Goal: Transaction & Acquisition: Purchase product/service

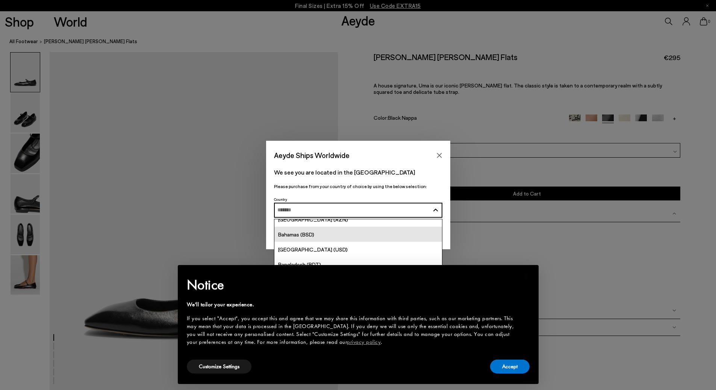
scroll to position [150, 0]
click at [311, 230] on div "Australia (AUD)" at bounding box center [296, 227] width 36 height 9
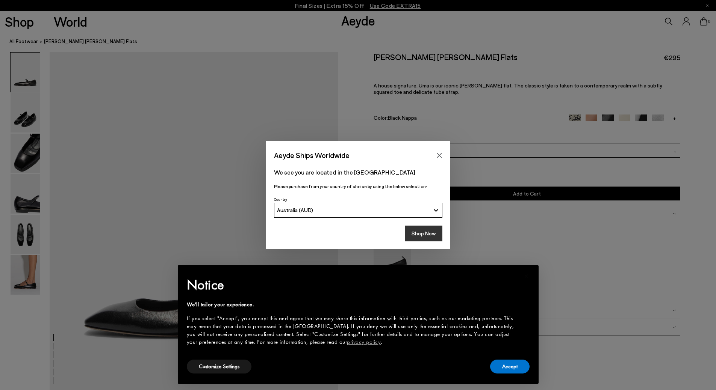
click at [426, 234] on button "Shop Now" at bounding box center [423, 234] width 37 height 16
click at [513, 362] on button "Accept" at bounding box center [509, 367] width 39 height 14
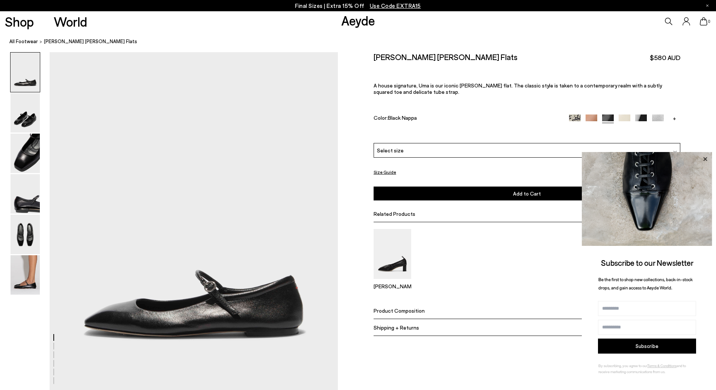
click at [704, 156] on icon at bounding box center [705, 159] width 10 height 10
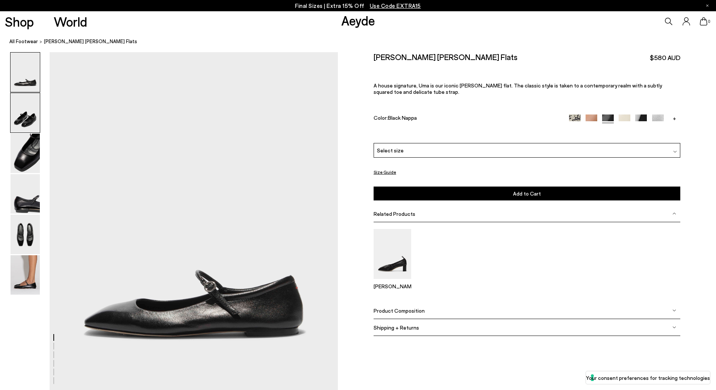
click at [19, 107] on img at bounding box center [25, 112] width 29 height 39
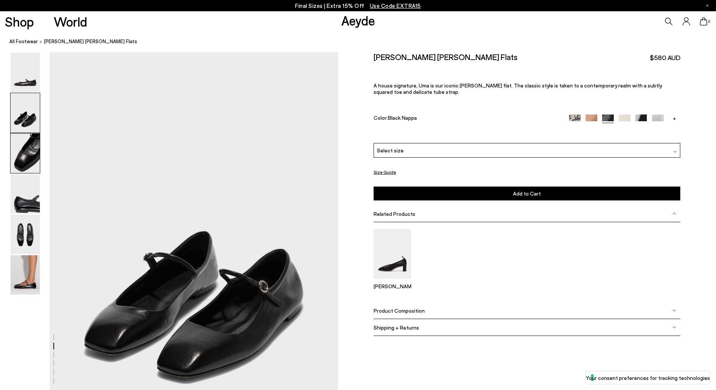
click at [38, 161] on img at bounding box center [25, 153] width 29 height 39
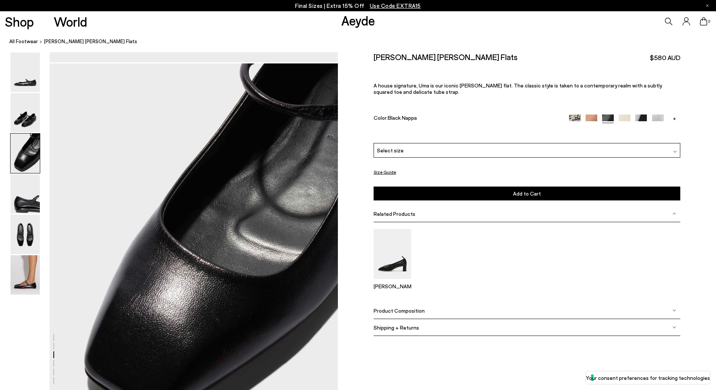
scroll to position [725, 0]
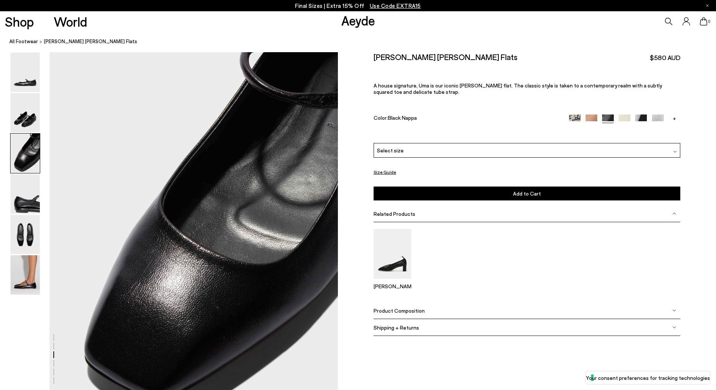
click at [36, 197] on img at bounding box center [25, 193] width 29 height 39
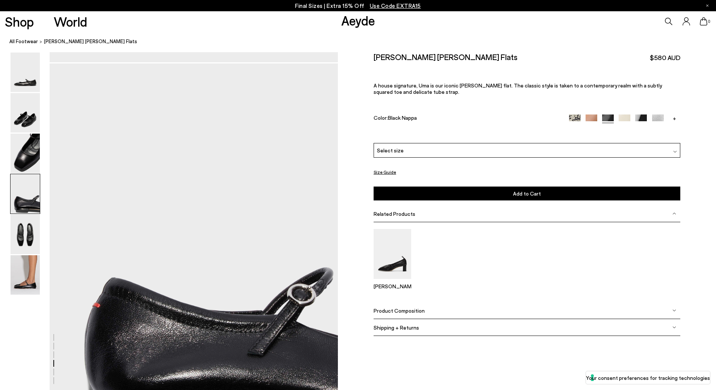
scroll to position [1110, 0]
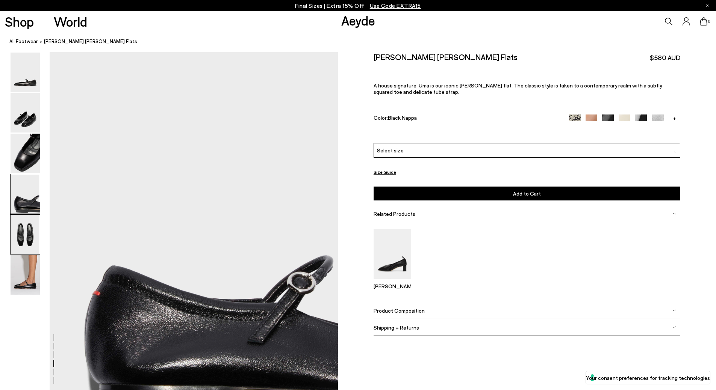
click at [26, 231] on img at bounding box center [25, 234] width 29 height 39
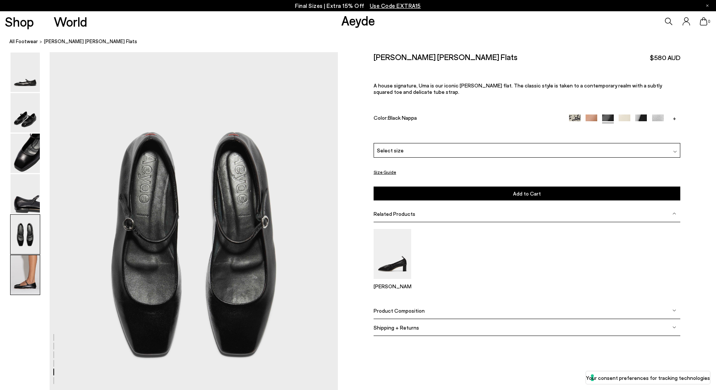
click at [23, 277] on img at bounding box center [25, 274] width 29 height 39
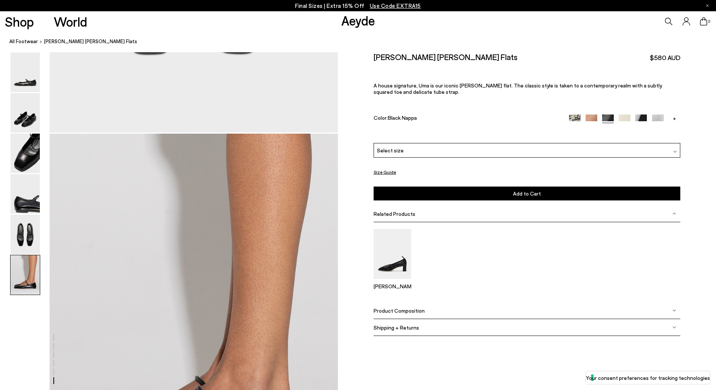
scroll to position [1932, 0]
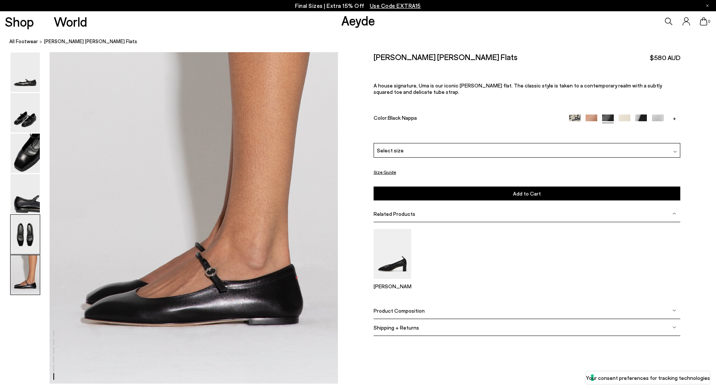
click at [16, 245] on img at bounding box center [25, 234] width 29 height 39
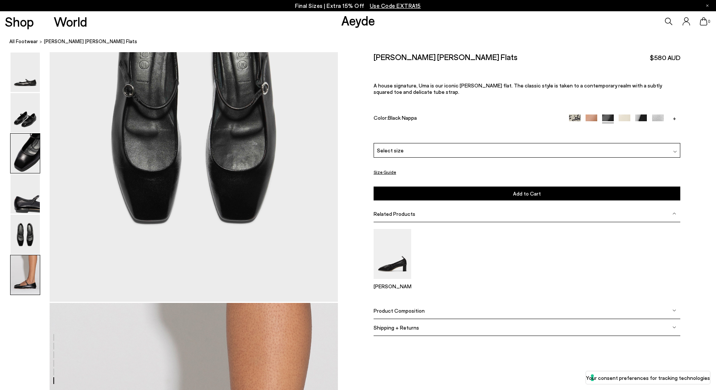
click at [16, 172] on img at bounding box center [25, 153] width 29 height 39
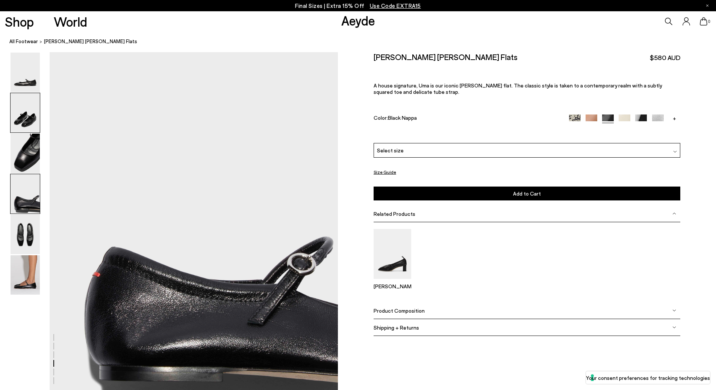
click at [21, 127] on img at bounding box center [25, 112] width 29 height 39
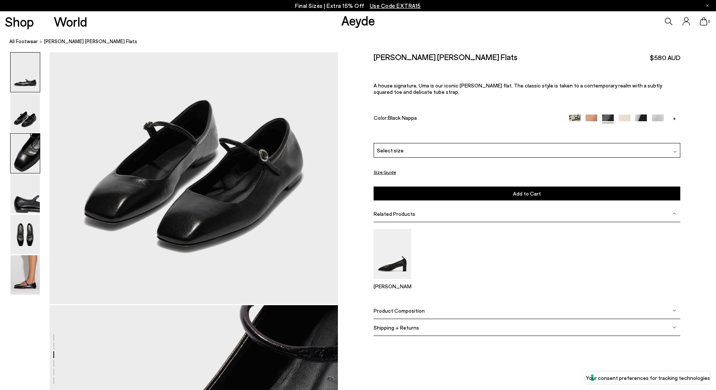
click at [25, 84] on img at bounding box center [25, 72] width 29 height 39
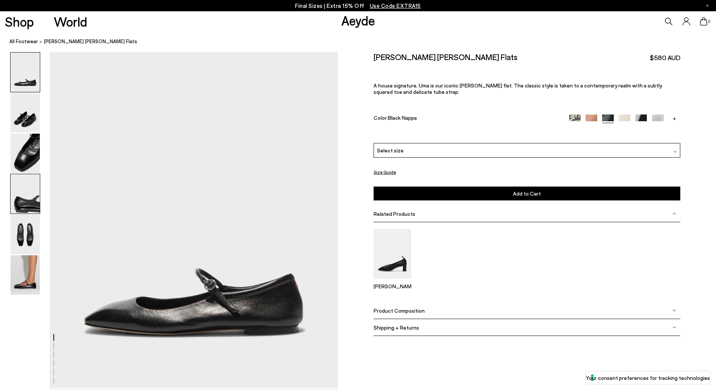
scroll to position [0, 0]
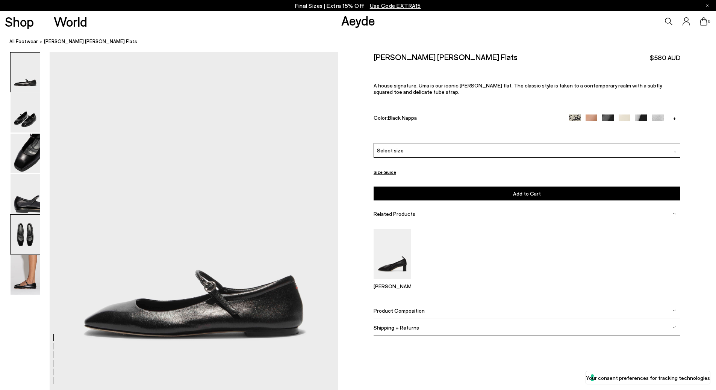
click at [24, 233] on img at bounding box center [25, 234] width 29 height 39
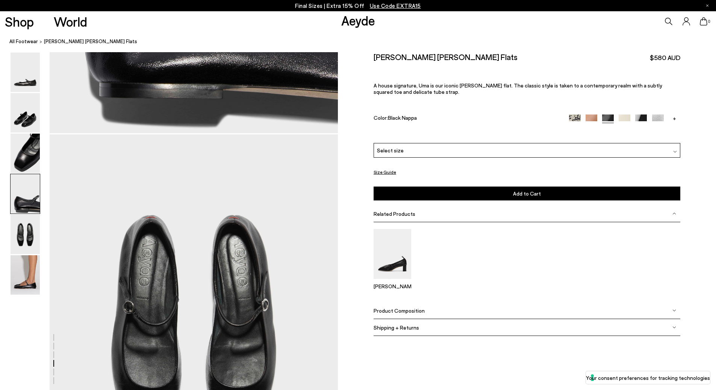
click at [20, 199] on img at bounding box center [25, 193] width 29 height 39
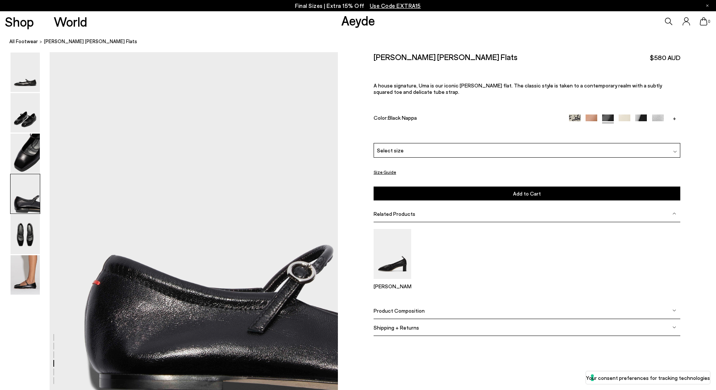
scroll to position [1110, 0]
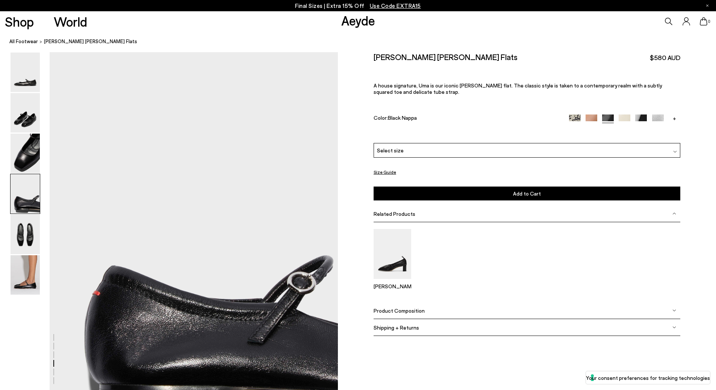
click at [590, 117] on img at bounding box center [591, 121] width 12 height 12
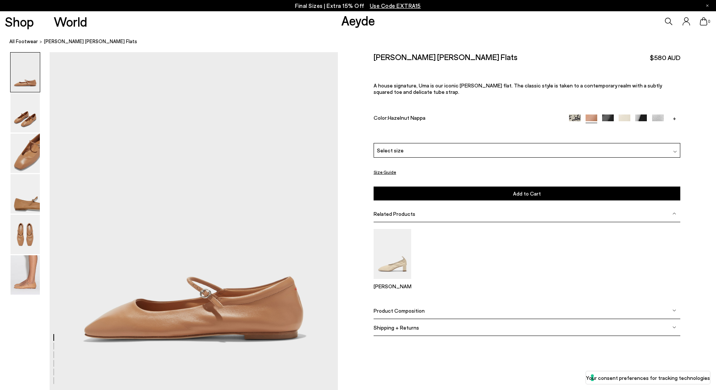
click at [638, 117] on img at bounding box center [641, 121] width 12 height 12
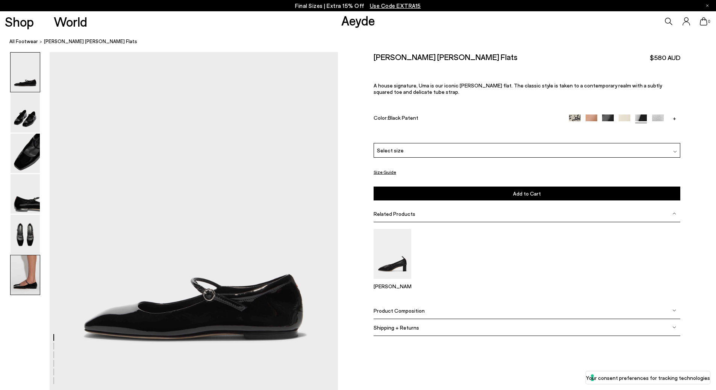
click at [29, 283] on img at bounding box center [25, 274] width 29 height 39
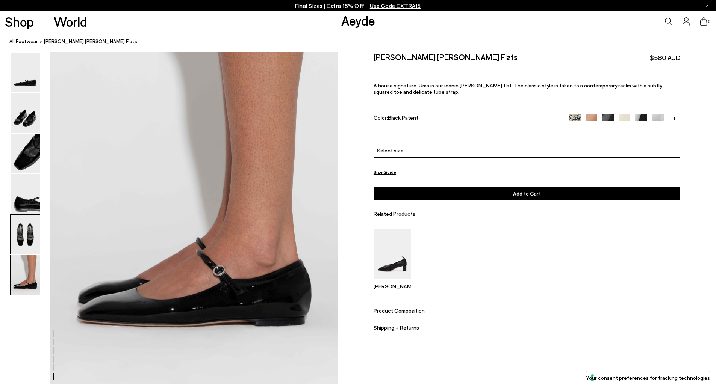
click at [23, 239] on img at bounding box center [25, 234] width 29 height 39
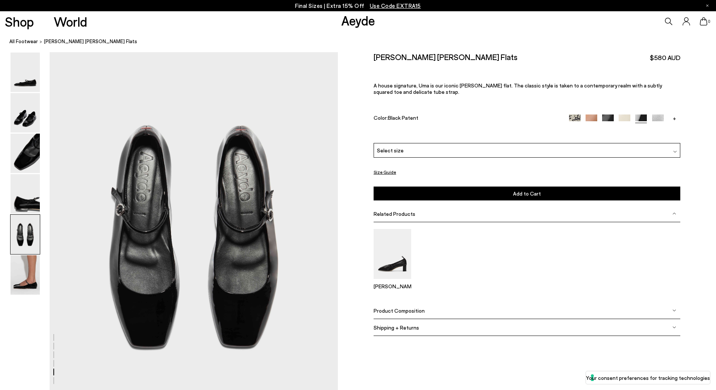
scroll to position [1495, 0]
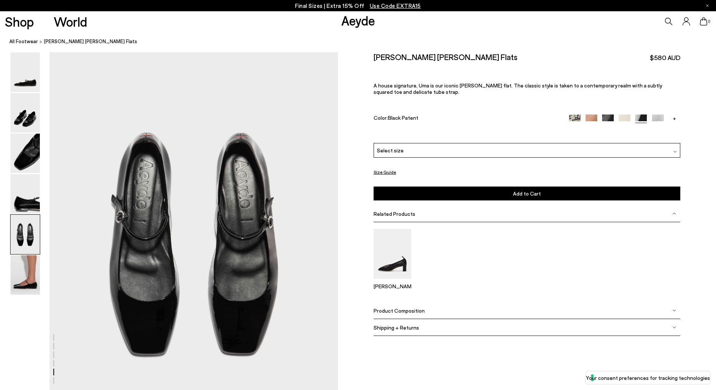
click at [624, 118] on img at bounding box center [624, 121] width 12 height 12
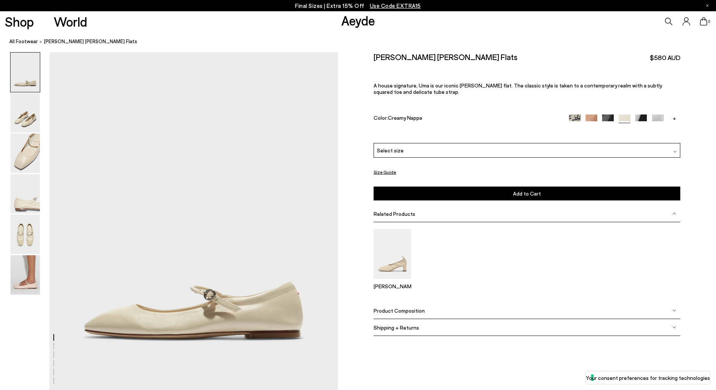
click at [675, 119] on link "+" at bounding box center [674, 118] width 12 height 7
click at [672, 119] on img at bounding box center [674, 121] width 12 height 12
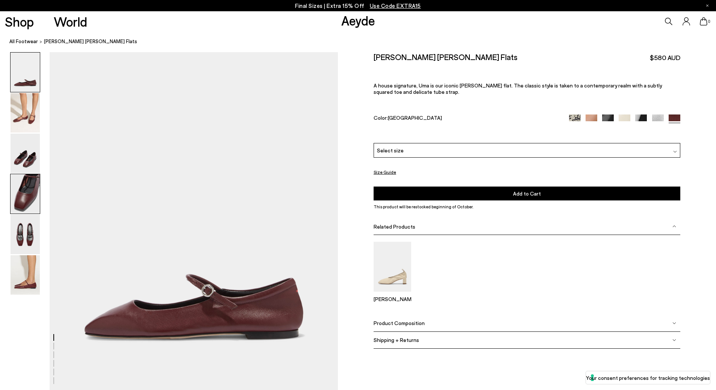
click at [21, 213] on img at bounding box center [25, 193] width 29 height 39
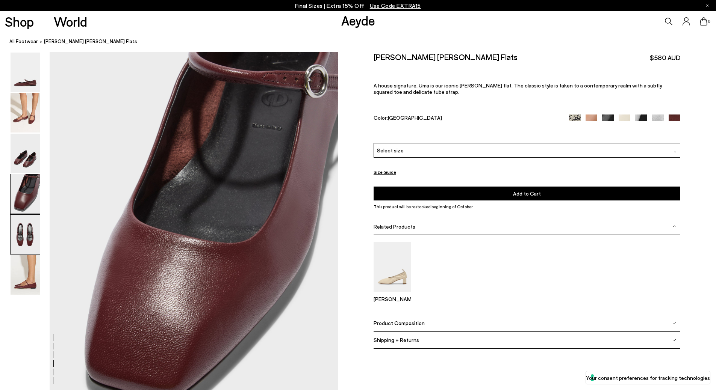
click at [25, 227] on img at bounding box center [25, 234] width 29 height 39
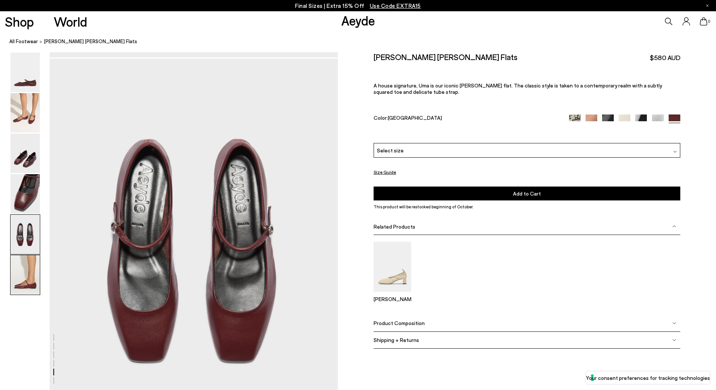
click at [29, 277] on img at bounding box center [25, 274] width 29 height 39
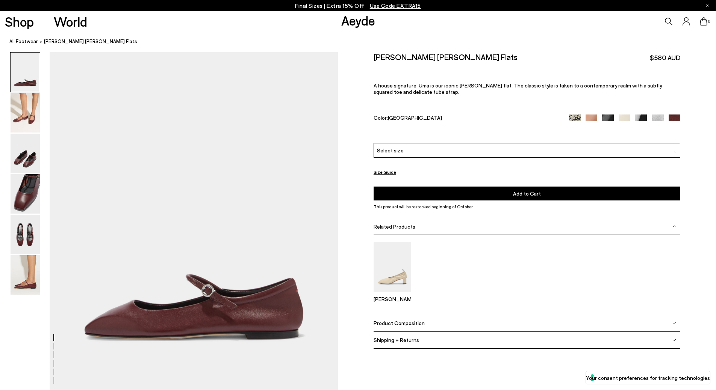
click at [466, 149] on div "Select size" at bounding box center [526, 150] width 307 height 15
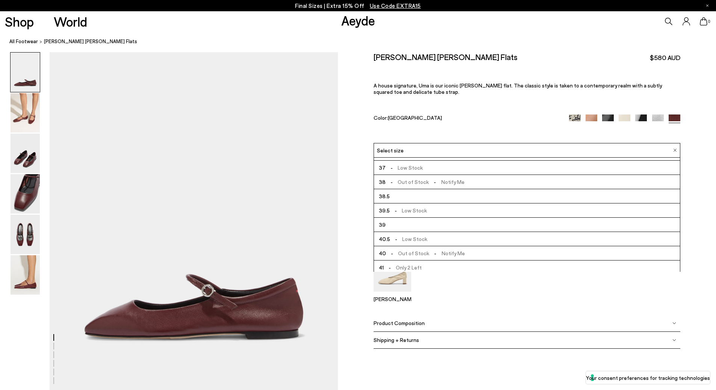
scroll to position [43, 0]
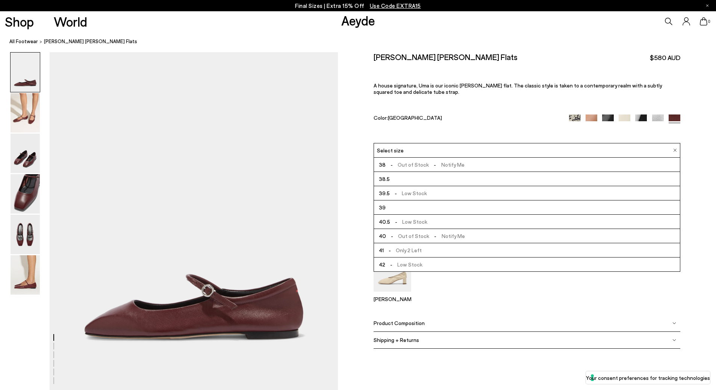
click at [603, 118] on img at bounding box center [608, 121] width 12 height 12
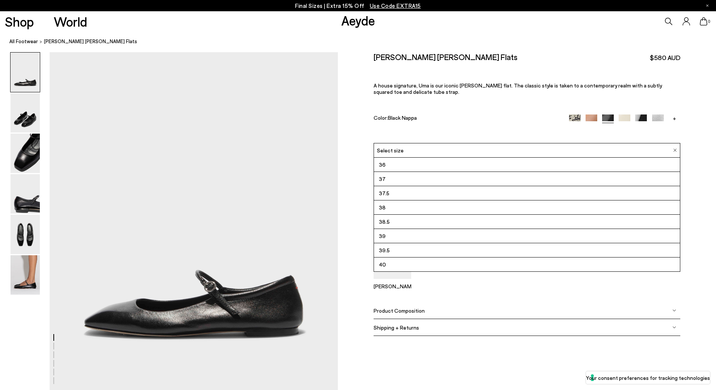
scroll to position [43, 0]
click at [399, 233] on li "40.5" at bounding box center [527, 236] width 306 height 14
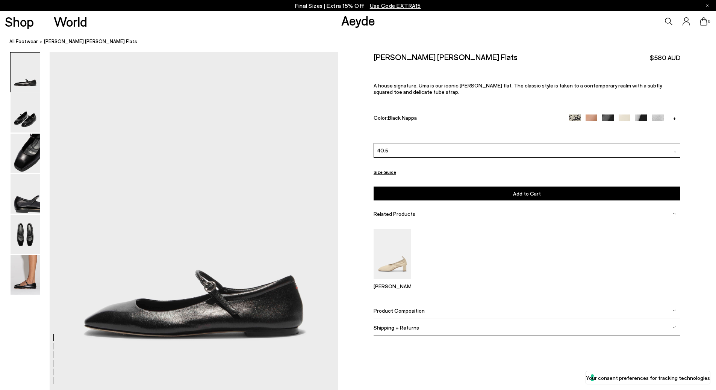
click at [543, 194] on button "Add to Cart Select a Size First" at bounding box center [526, 194] width 307 height 14
click at [671, 115] on link "+" at bounding box center [674, 118] width 12 height 7
click at [673, 117] on img at bounding box center [674, 121] width 12 height 12
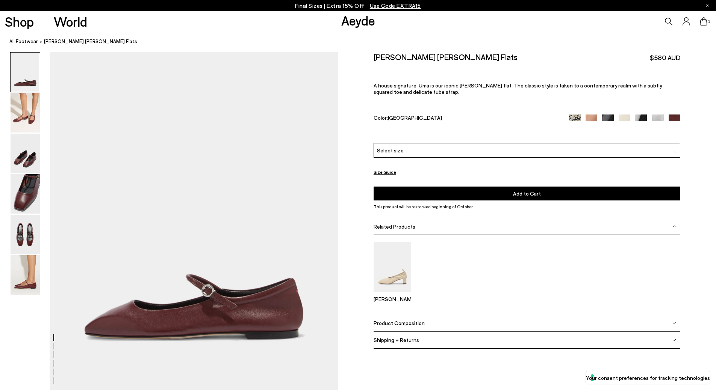
click at [420, 151] on div "Select size" at bounding box center [526, 150] width 307 height 15
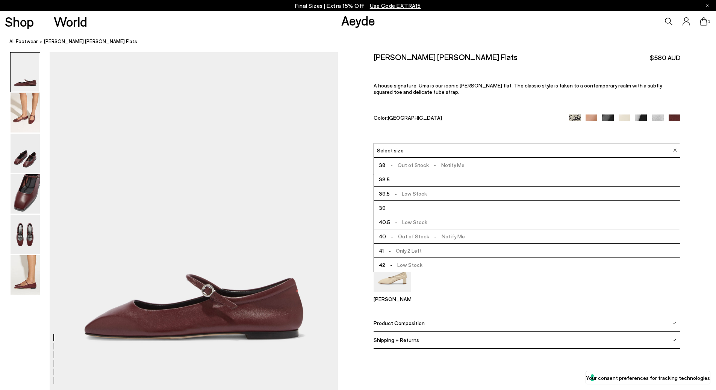
scroll to position [43, 0]
click at [428, 223] on li "40.5 - Low Stock" at bounding box center [527, 222] width 306 height 14
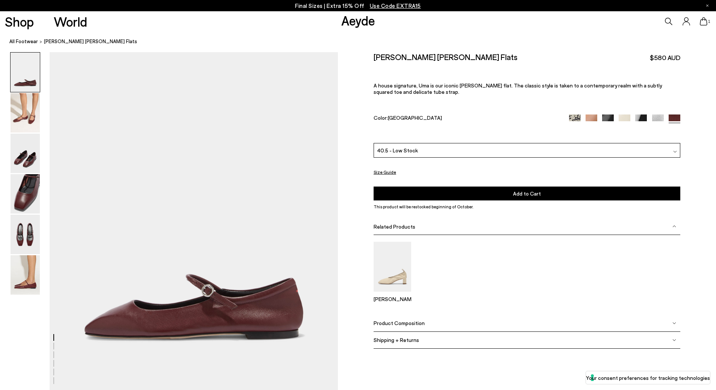
click at [619, 150] on div "40.5 - Low Stock" at bounding box center [526, 150] width 307 height 15
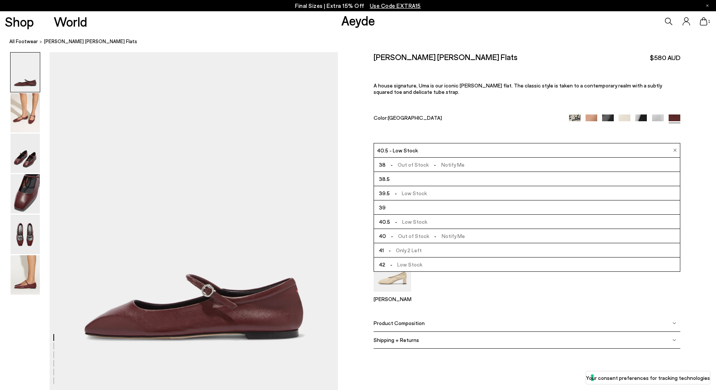
click at [510, 131] on div "[PERSON_NAME] [PERSON_NAME] Flats $580 AUD A house signature, Uma is our iconic…" at bounding box center [526, 97] width 307 height 91
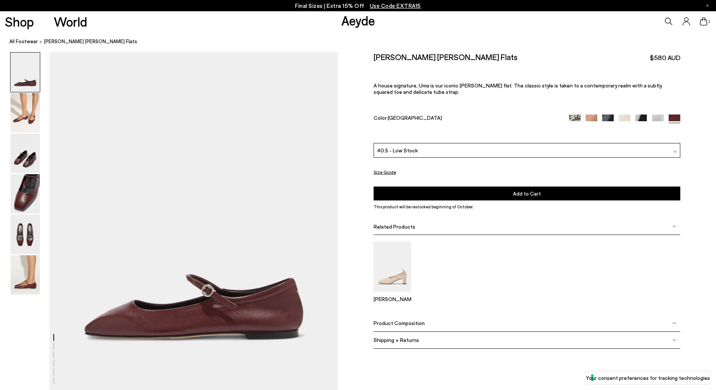
click at [519, 191] on span "Add to Cart" at bounding box center [527, 193] width 28 height 6
click at [361, 22] on link "Aeyde" at bounding box center [358, 20] width 34 height 16
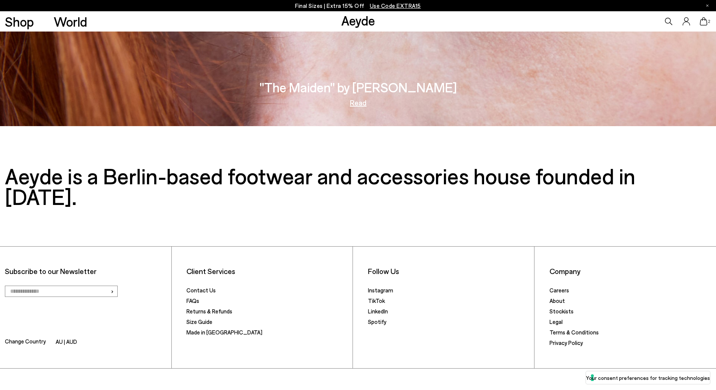
scroll to position [1682, 0]
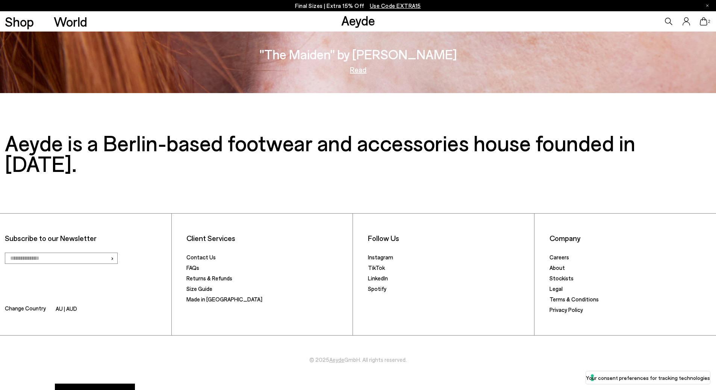
click at [699, 18] on icon at bounding box center [703, 21] width 8 height 8
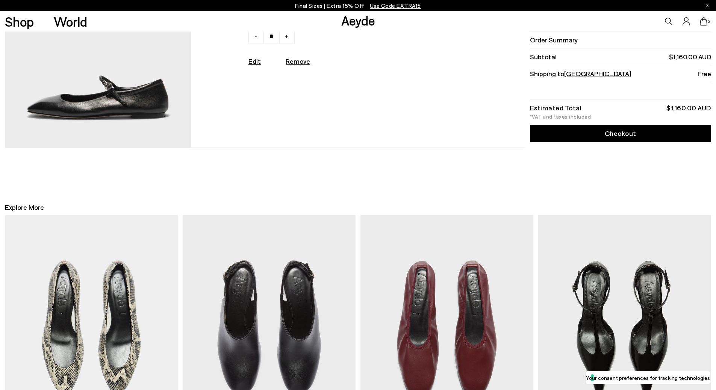
scroll to position [338, 0]
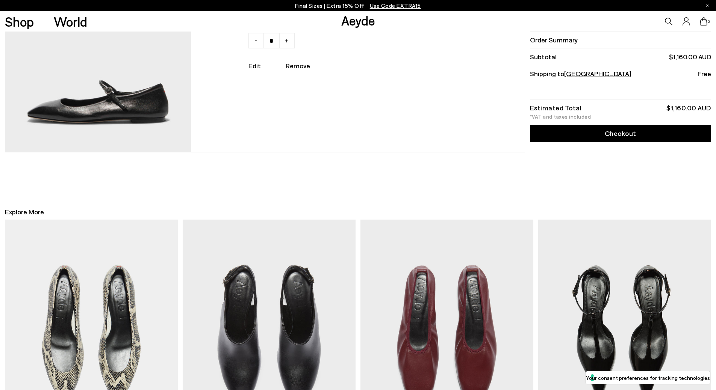
click at [360, 23] on link "Aeyde" at bounding box center [358, 20] width 34 height 16
